Goal: Information Seeking & Learning: Find specific fact

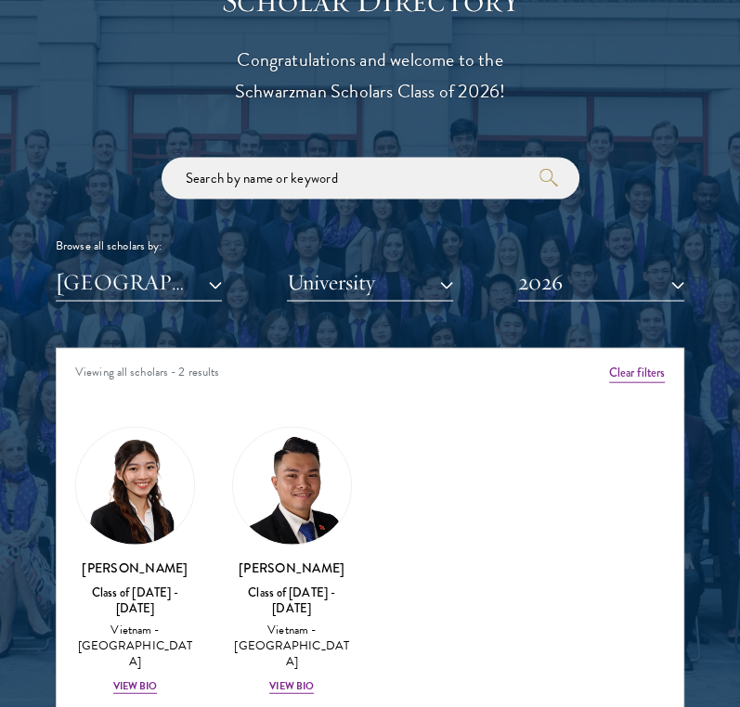
scroll to position [2072, 0]
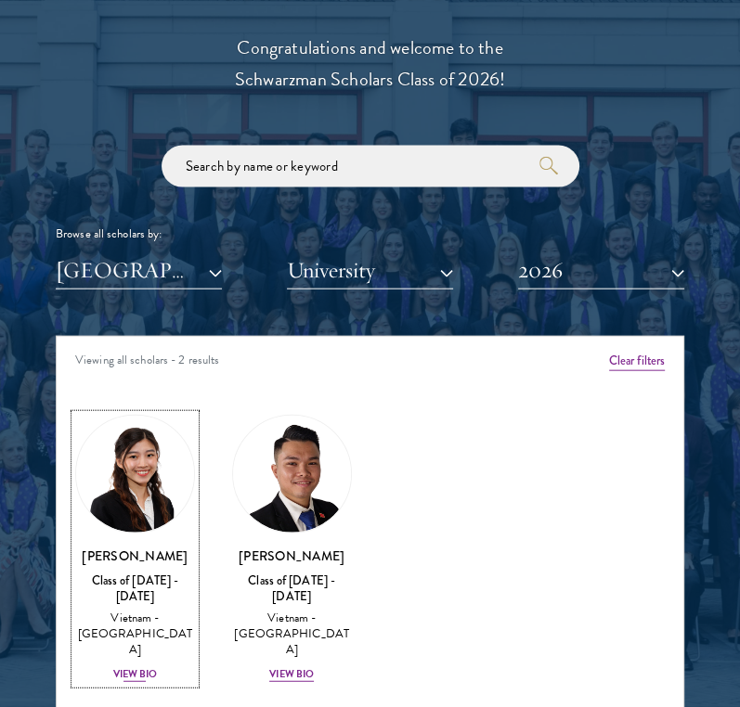
click at [146, 547] on h3 "[PERSON_NAME]" at bounding box center [135, 556] width 120 height 19
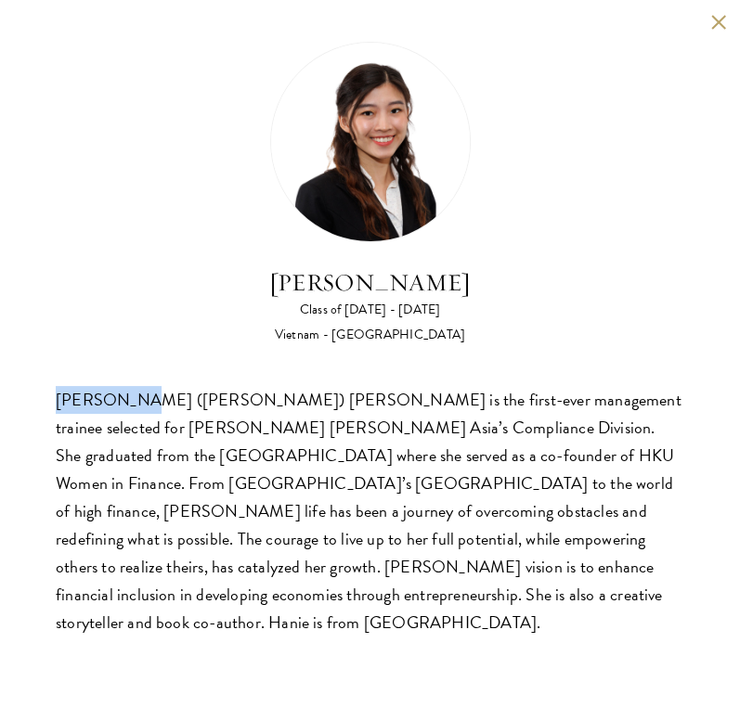
drag, startPoint x: 59, startPoint y: 406, endPoint x: 134, endPoint y: 402, distance: 74.3
click at [134, 402] on div "[PERSON_NAME] ([PERSON_NAME]) [PERSON_NAME] is the first-ever management traine…" at bounding box center [370, 511] width 628 height 251
copy div "[PERSON_NAME]"
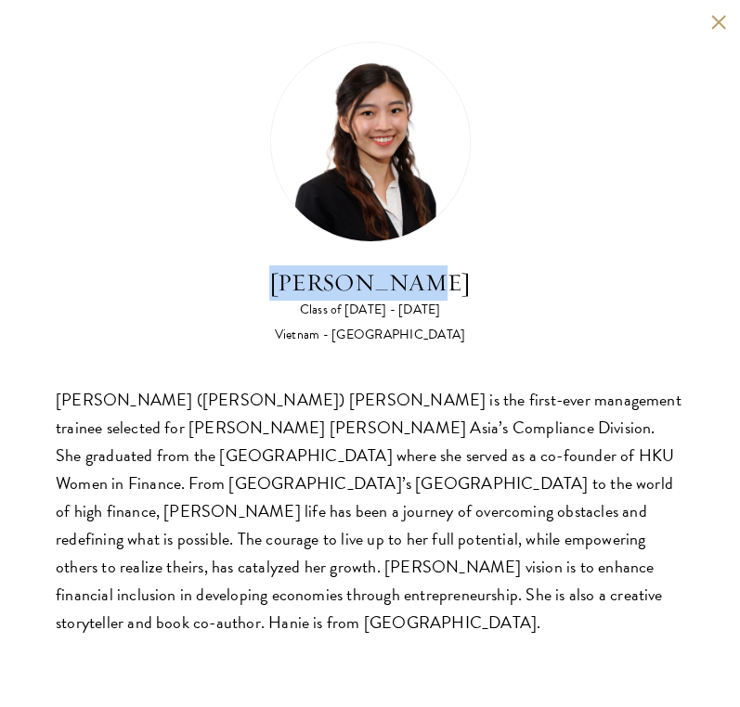
drag, startPoint x: 293, startPoint y: 284, endPoint x: 447, endPoint y: 283, distance: 154.1
click at [447, 283] on h2 "[PERSON_NAME]" at bounding box center [369, 282] width 201 height 35
copy h2 "[PERSON_NAME]"
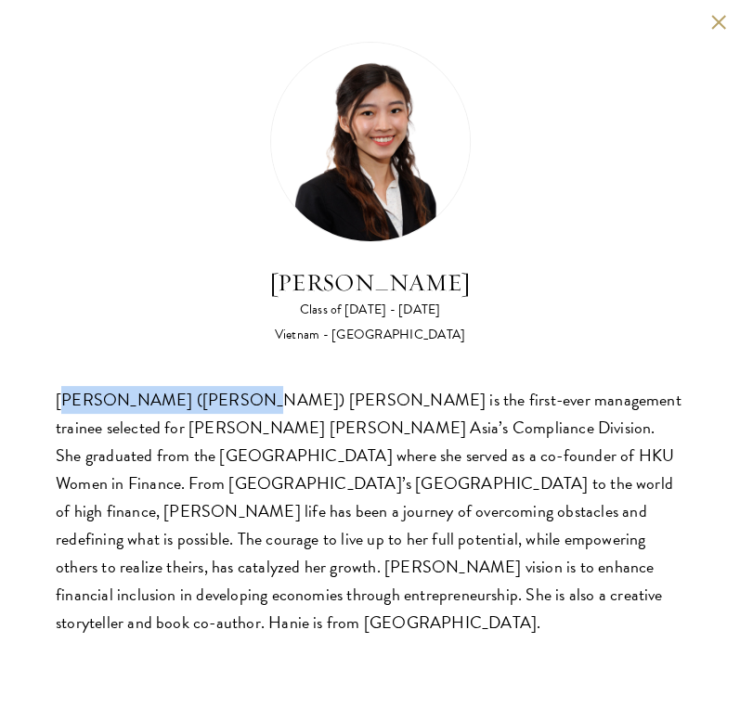
drag, startPoint x: 63, startPoint y: 401, endPoint x: 231, endPoint y: 412, distance: 168.3
click at [231, 412] on div "[PERSON_NAME] ([PERSON_NAME]) [PERSON_NAME] is the first-ever management traine…" at bounding box center [370, 511] width 628 height 251
copy div "[MEDICAL_DATA] [PERSON_NAME] ([PERSON_NAME]) [PERSON_NAME]"
